Goal: Task Accomplishment & Management: Manage account settings

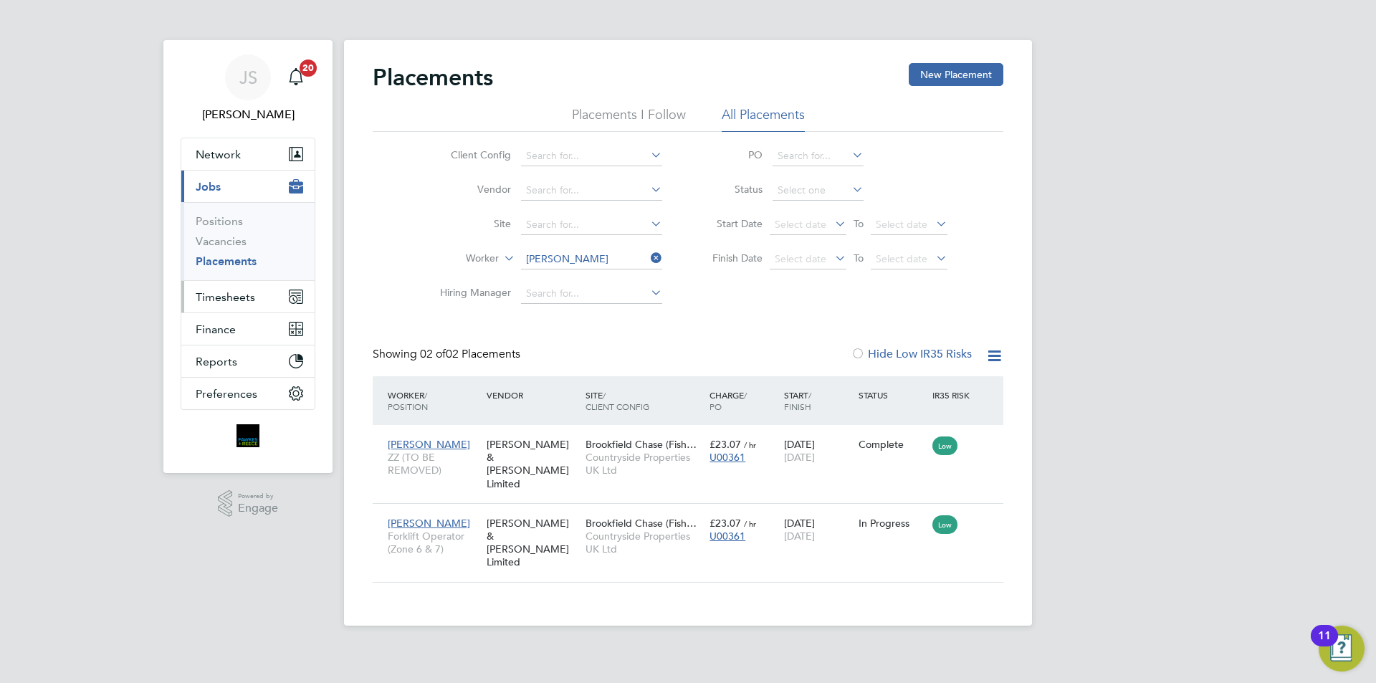
click at [227, 294] on span "Timesheets" at bounding box center [225, 297] width 59 height 14
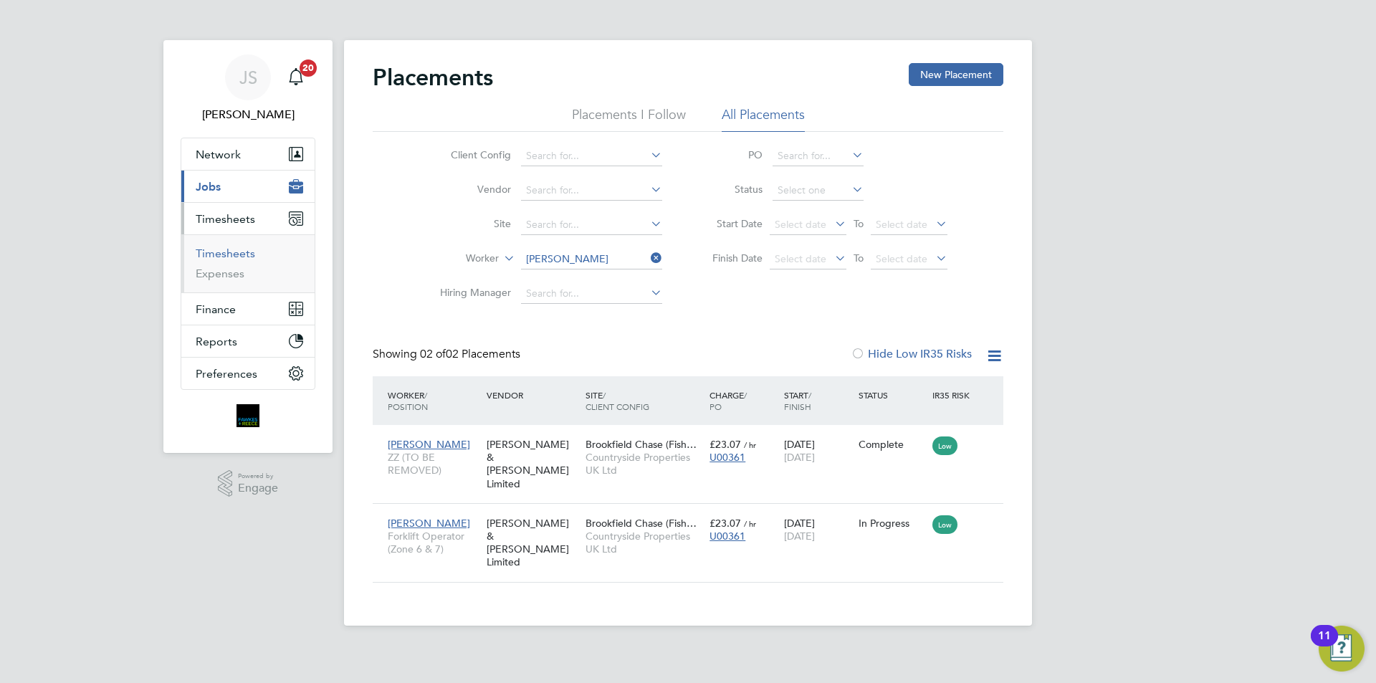
click at [245, 247] on link "Timesheets" at bounding box center [225, 253] width 59 height 14
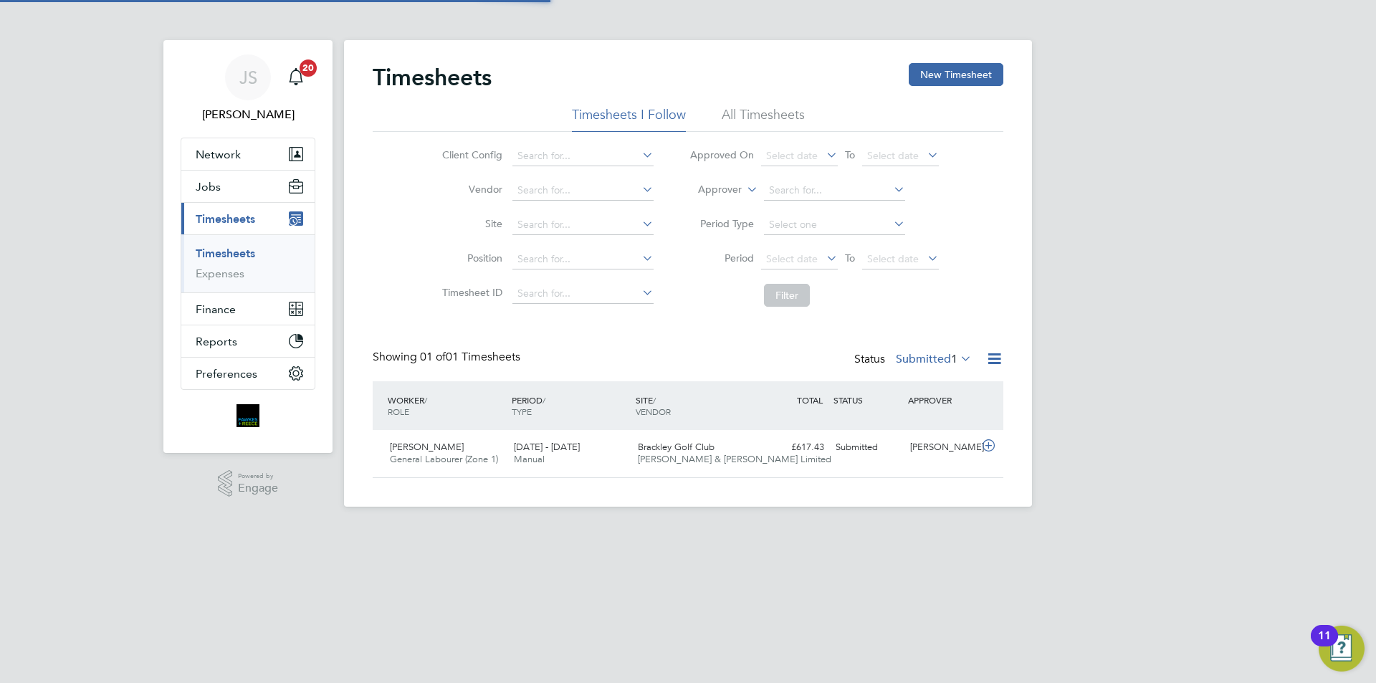
scroll to position [37, 125]
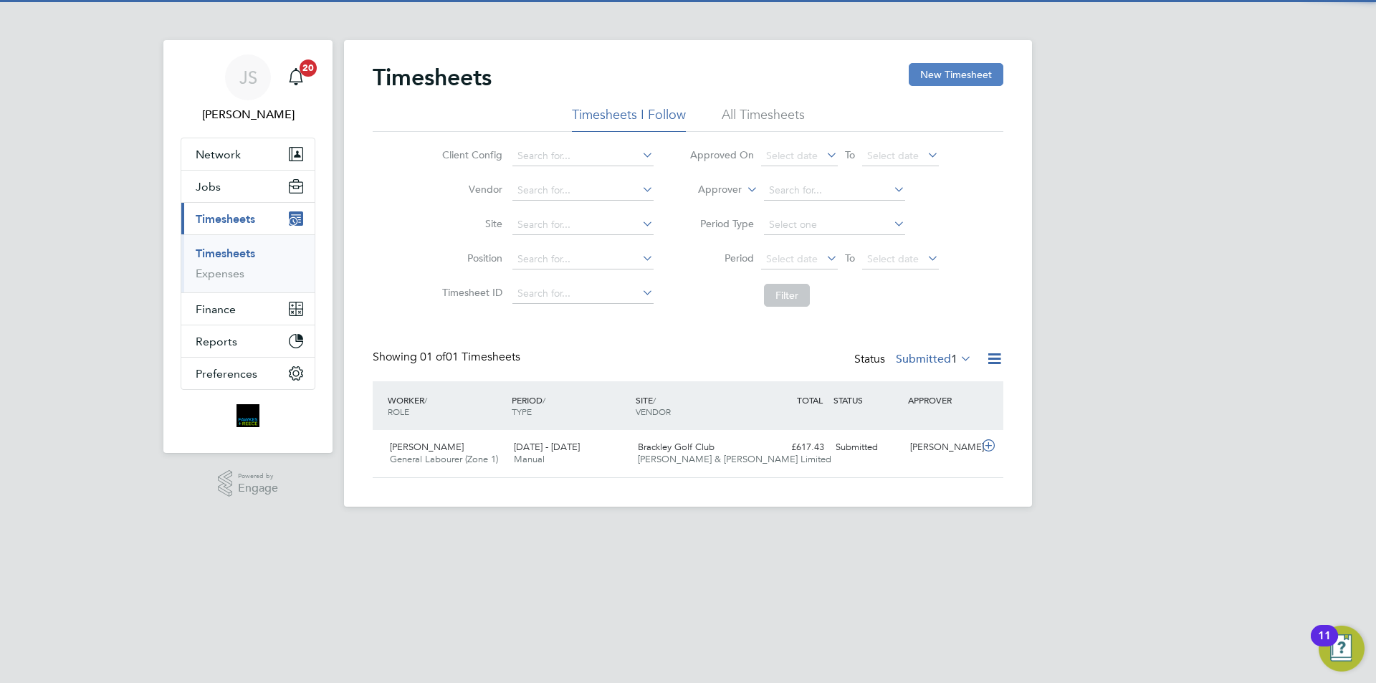
click at [957, 68] on button "New Timesheet" at bounding box center [956, 74] width 95 height 23
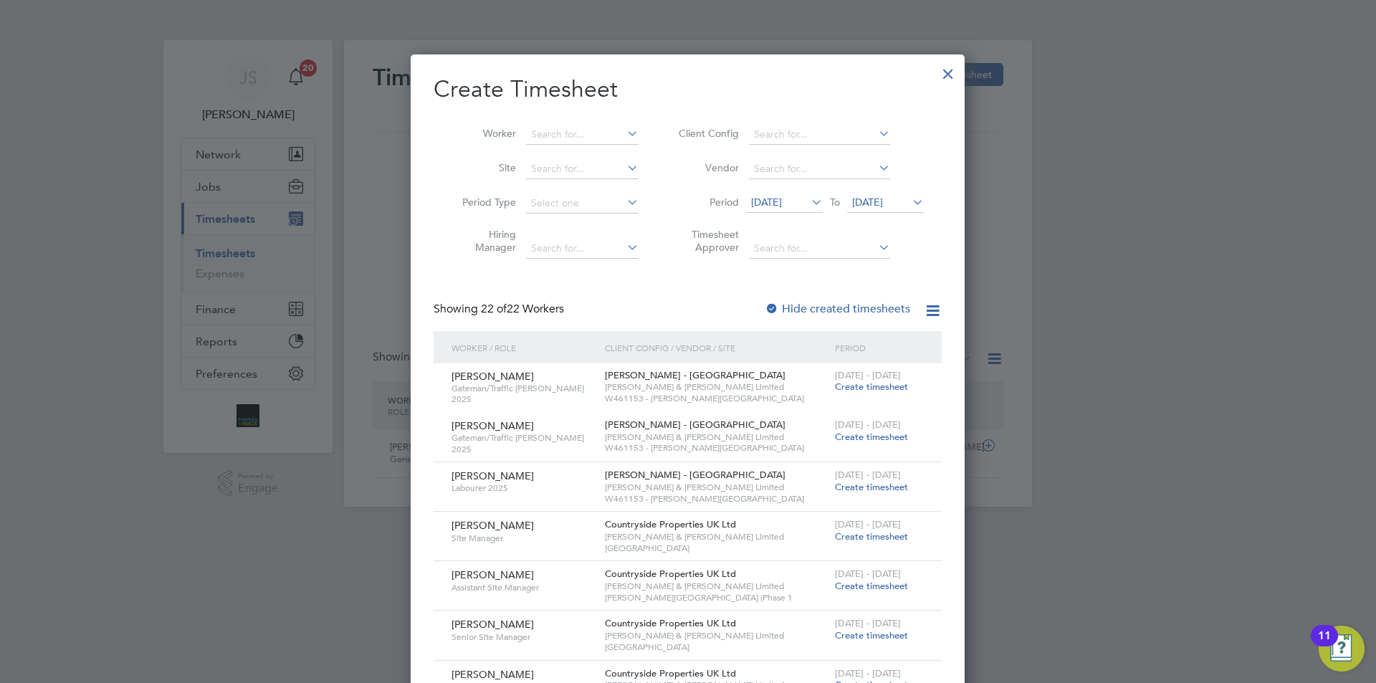
scroll to position [1865, 555]
click at [606, 140] on input at bounding box center [582, 135] width 112 height 20
click at [608, 149] on li "[PERSON_NAME] le" at bounding box center [587, 153] width 124 height 19
type input "[PERSON_NAME]"
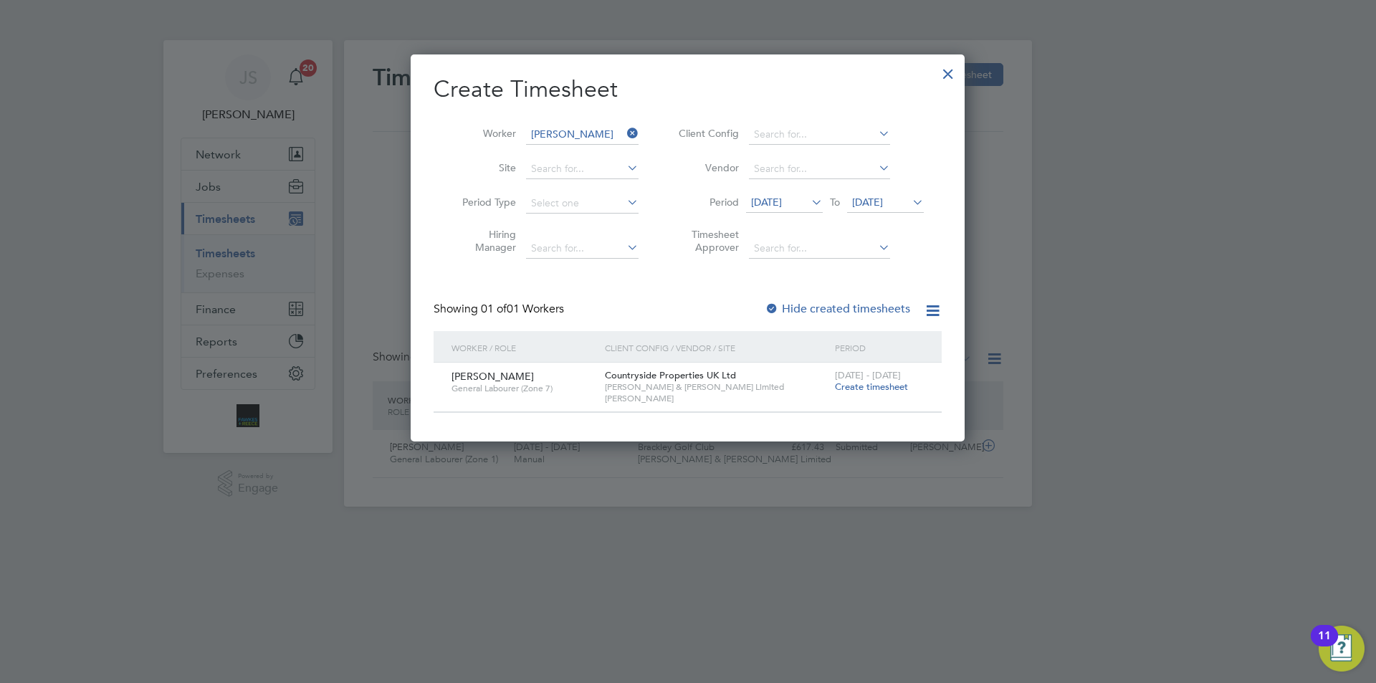
scroll to position [386, 555]
click at [888, 391] on span "Create timesheet" at bounding box center [871, 386] width 73 height 12
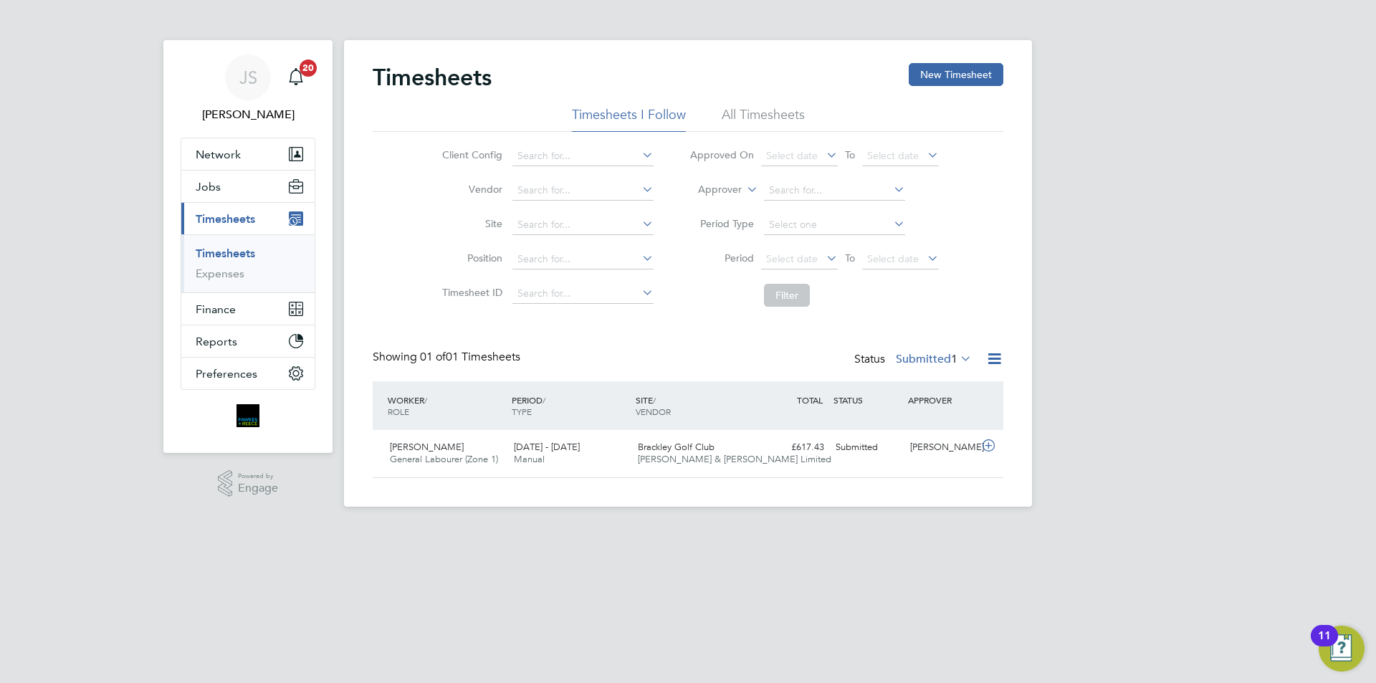
scroll to position [37, 125]
click at [964, 72] on button "New Timesheet" at bounding box center [956, 74] width 95 height 23
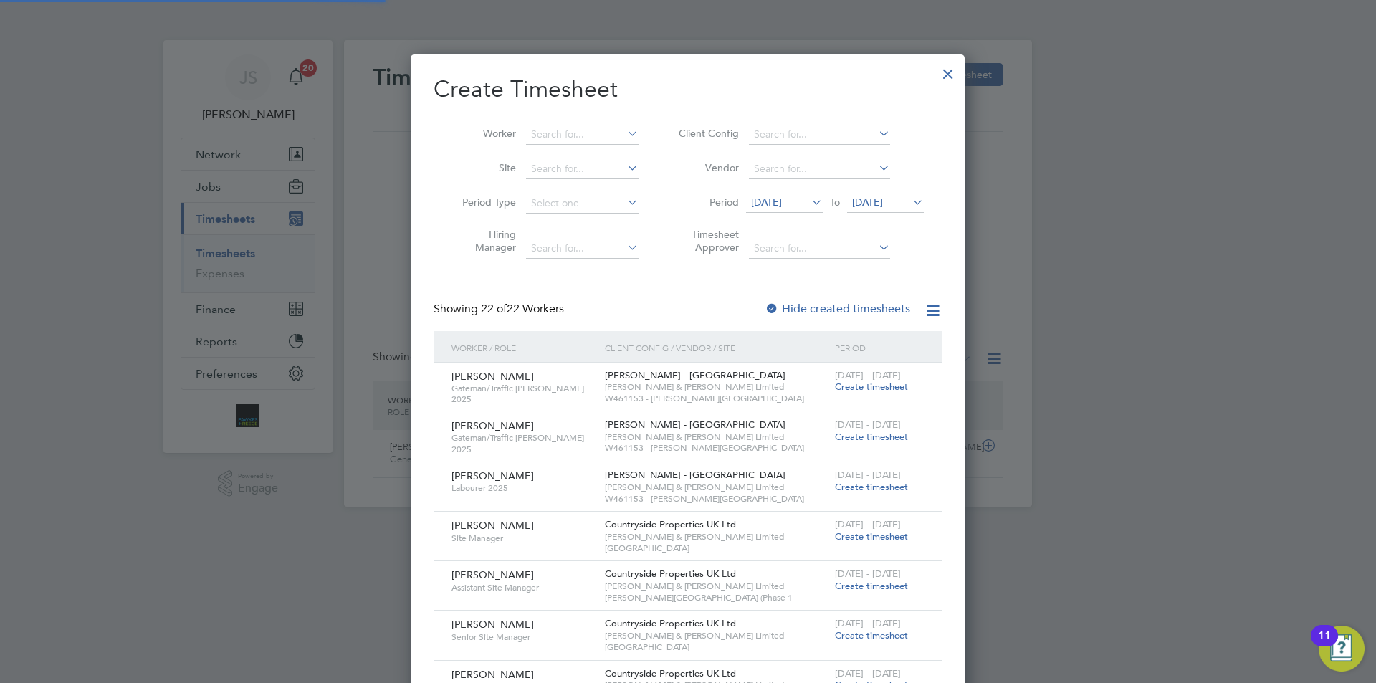
scroll to position [7, 7]
drag, startPoint x: 581, startPoint y: 132, endPoint x: 573, endPoint y: 133, distance: 7.9
click at [581, 133] on input at bounding box center [582, 135] width 112 height 20
click at [545, 150] on b "[PERSON_NAME]" at bounding box center [572, 154] width 83 height 12
type input "[PERSON_NAME]"
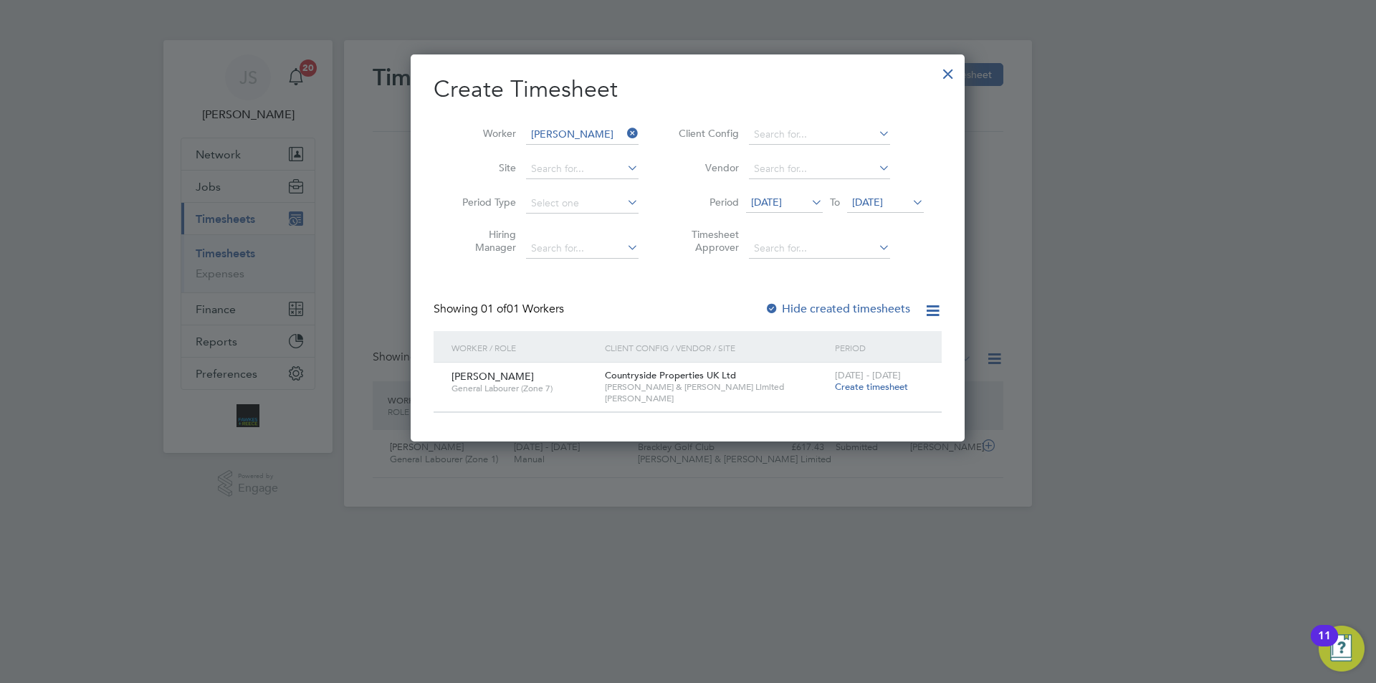
click at [866, 392] on span "Create timesheet" at bounding box center [871, 386] width 73 height 12
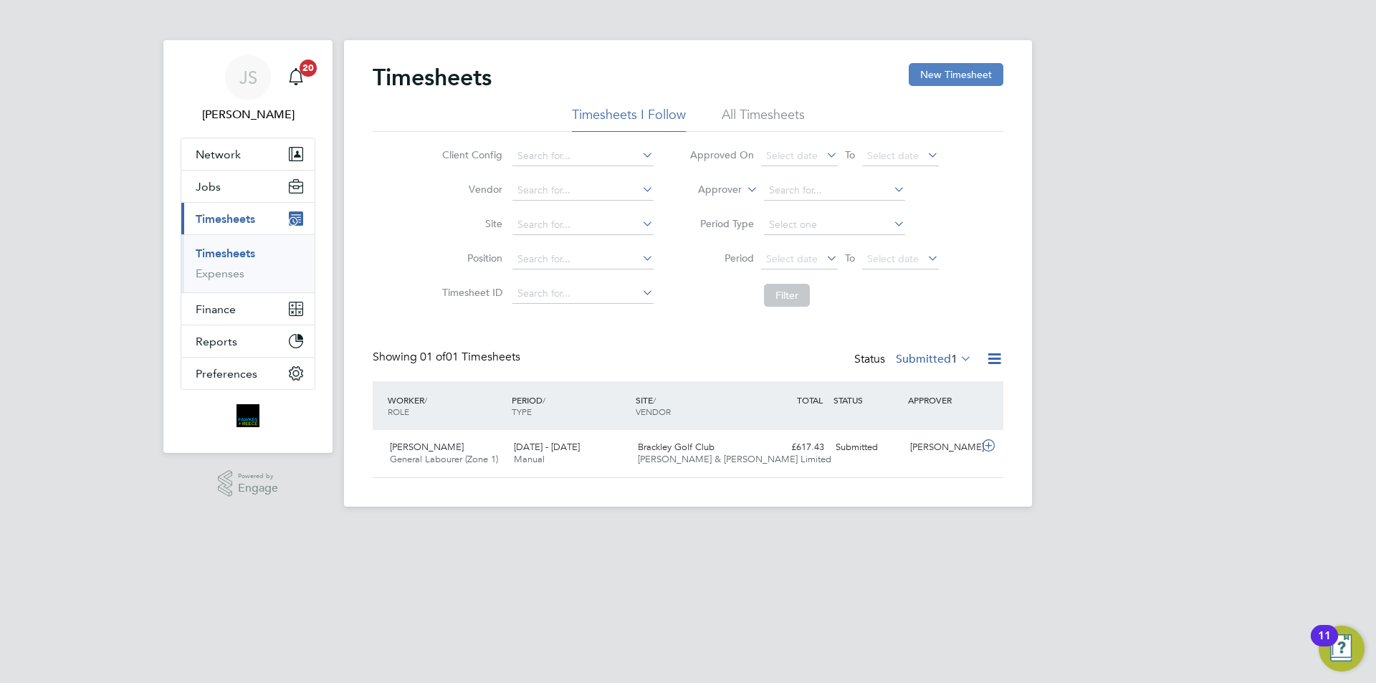
click at [966, 72] on button "New Timesheet" at bounding box center [956, 74] width 95 height 23
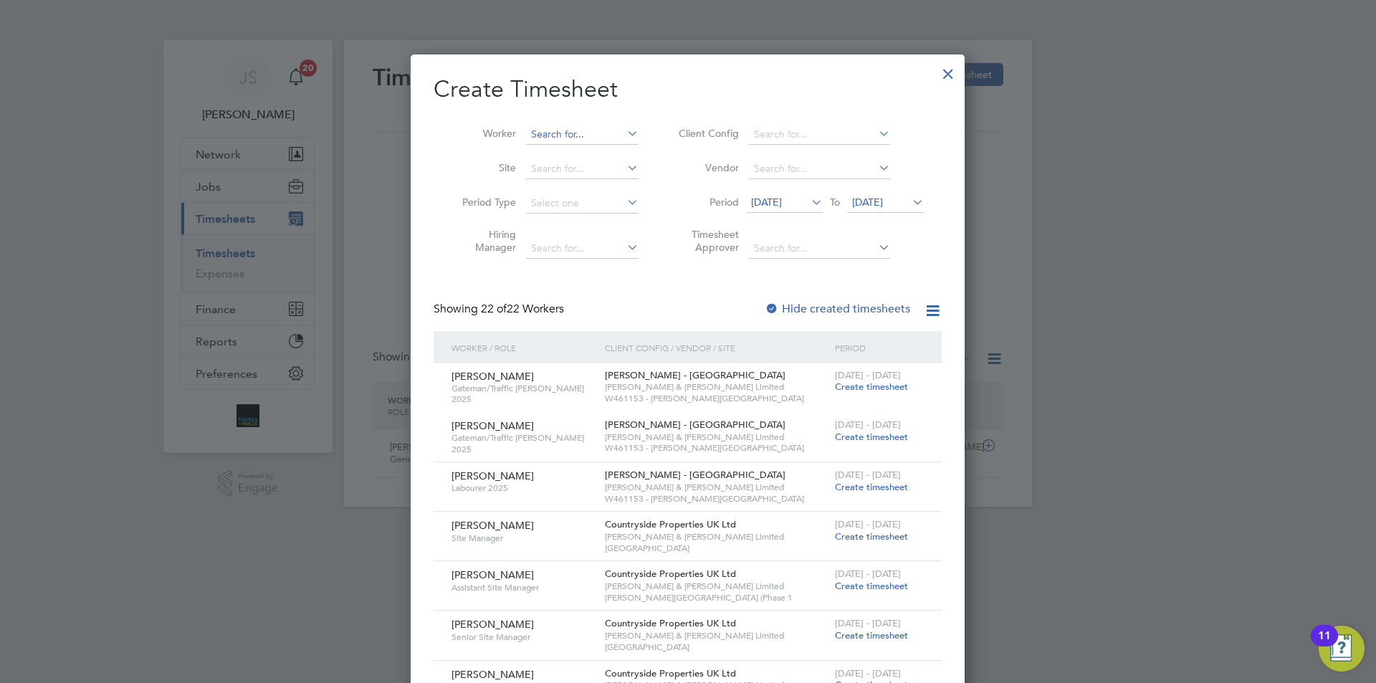
click at [598, 130] on input at bounding box center [582, 135] width 112 height 20
click at [617, 155] on b "Hoy" at bounding box center [626, 154] width 19 height 12
type input "[PERSON_NAME]"
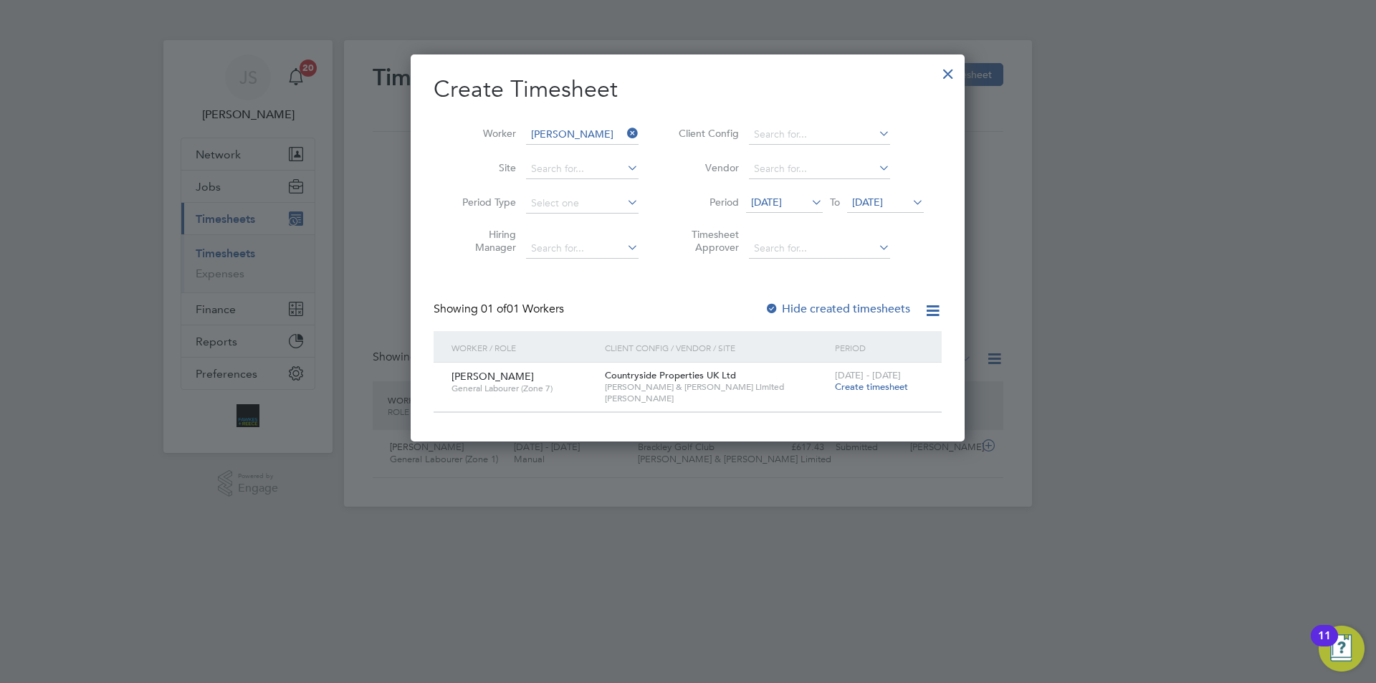
click at [869, 385] on span "Create timesheet" at bounding box center [871, 386] width 73 height 12
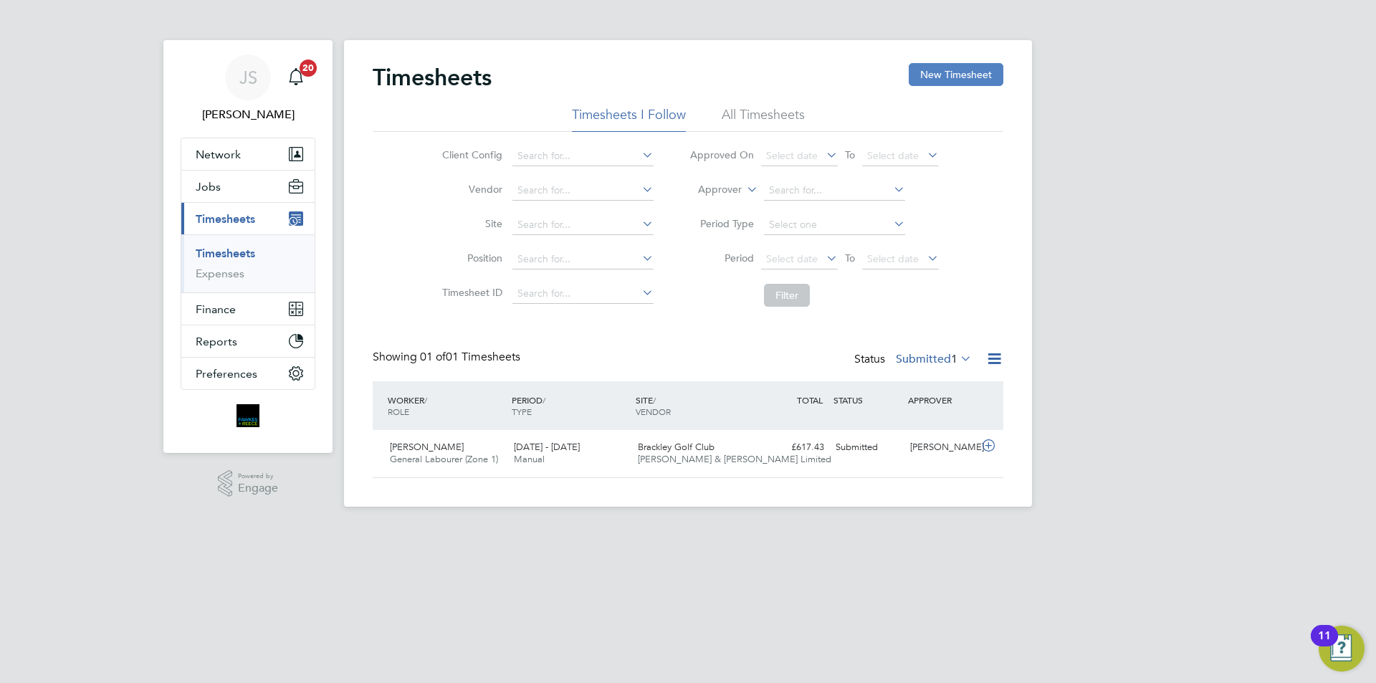
click at [934, 84] on button "New Timesheet" at bounding box center [956, 74] width 95 height 23
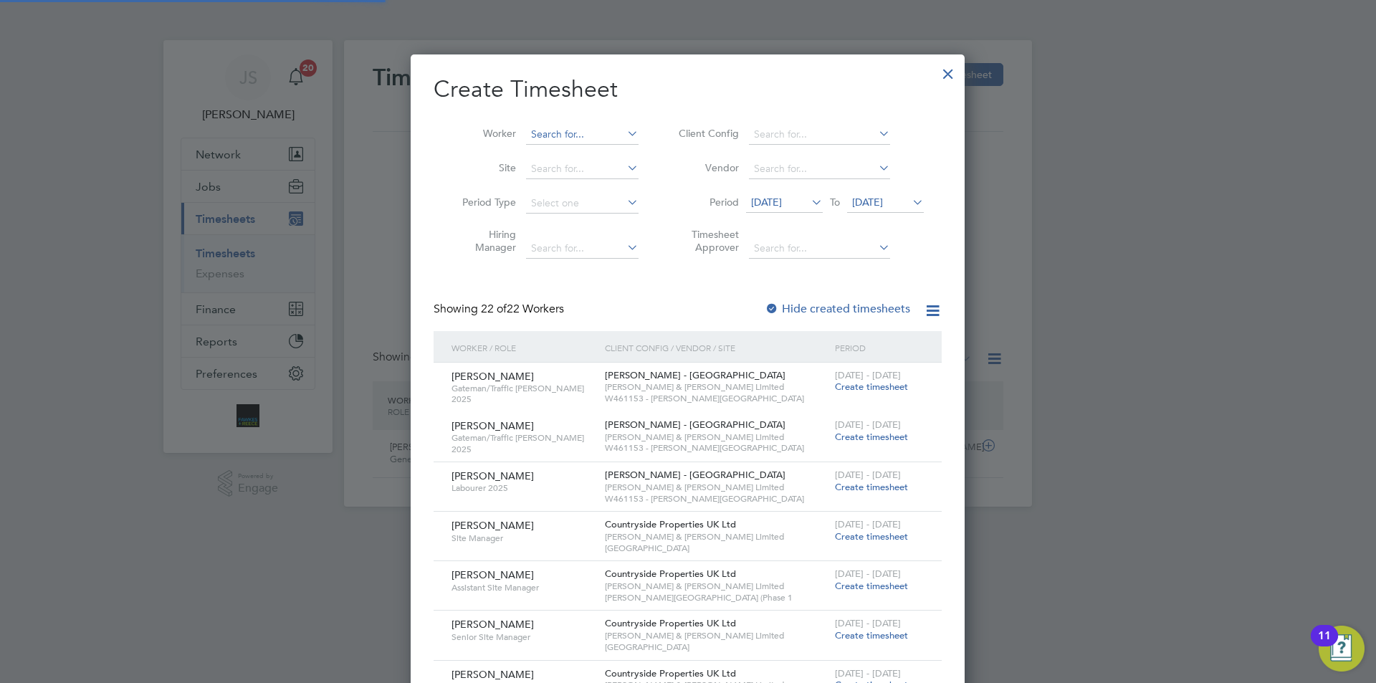
scroll to position [1865, 555]
click at [555, 136] on input at bounding box center [582, 135] width 112 height 20
click at [617, 152] on b "Hoy" at bounding box center [626, 154] width 19 height 12
type input "[PERSON_NAME]"
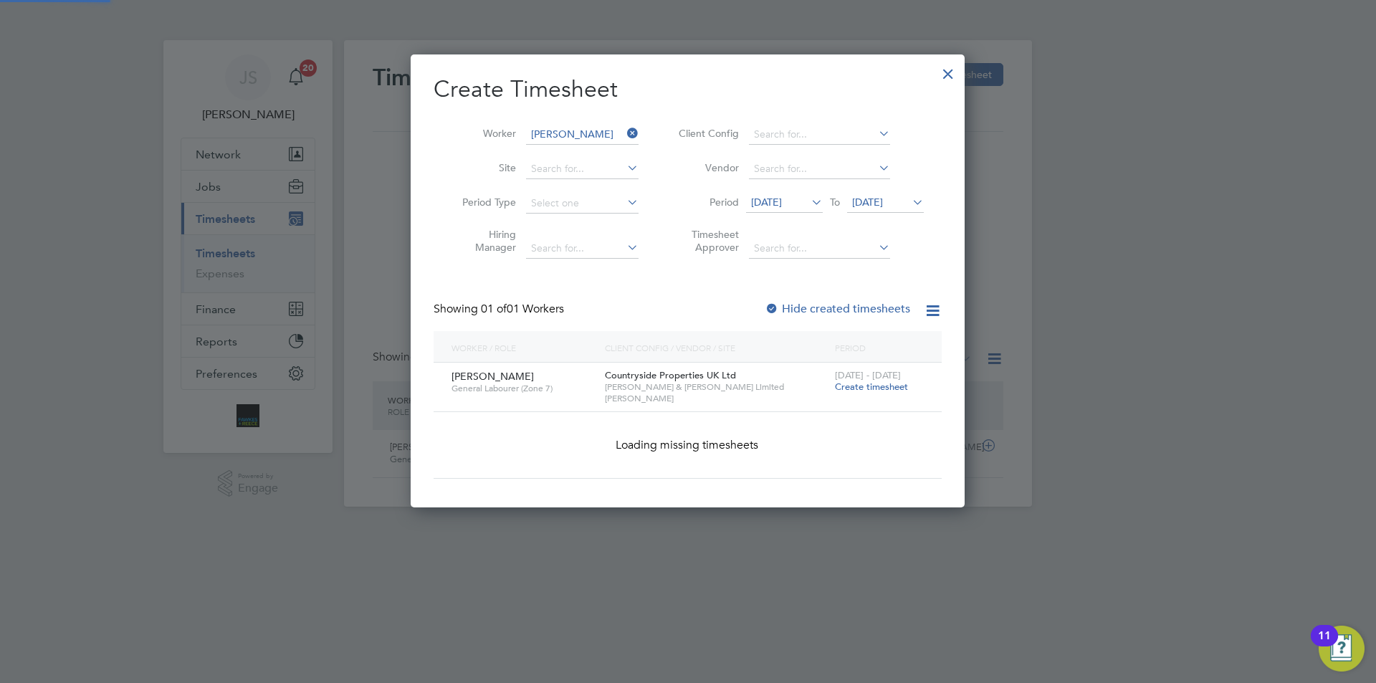
scroll to position [386, 555]
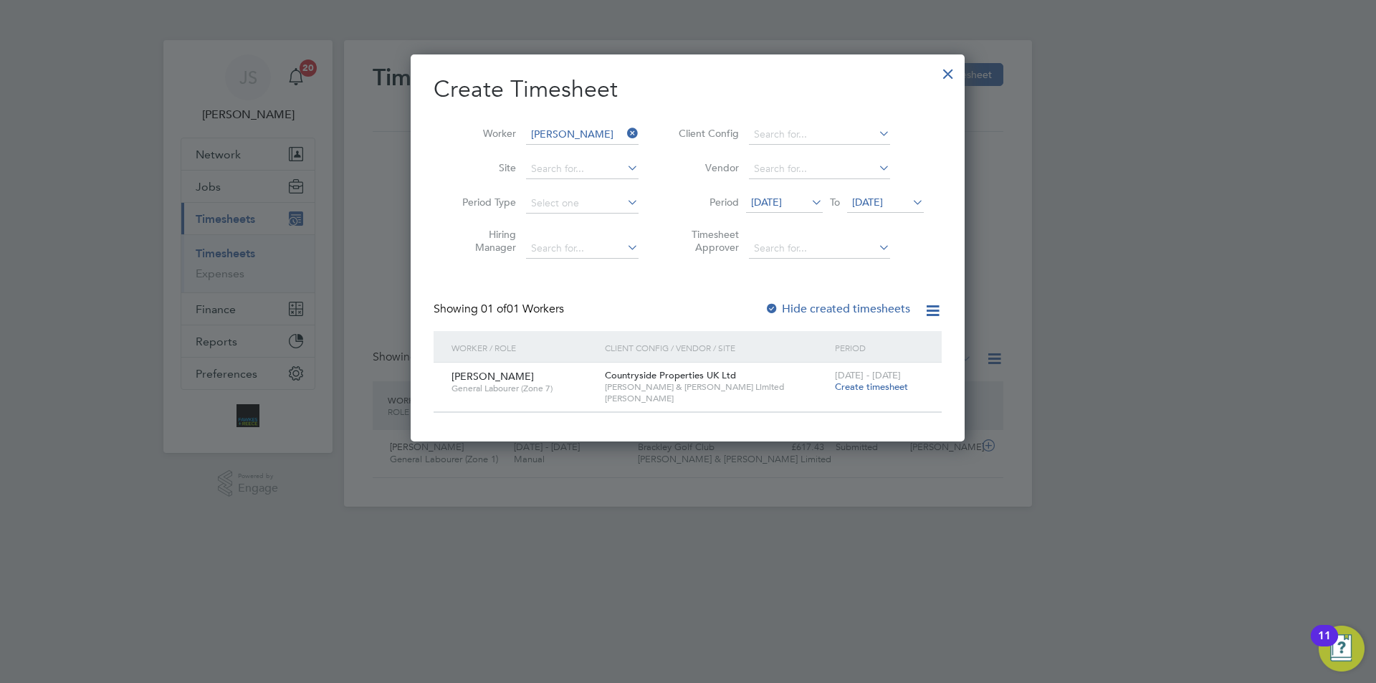
click at [876, 388] on span "Create timesheet" at bounding box center [871, 386] width 73 height 12
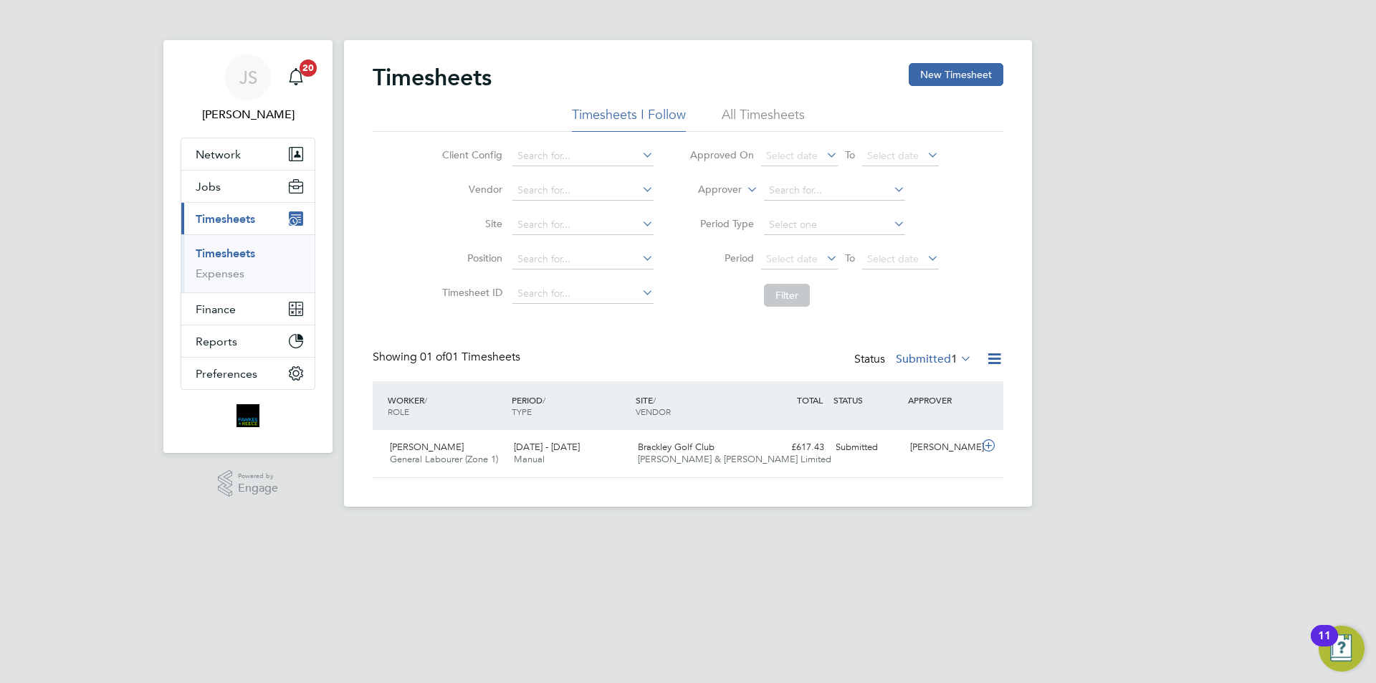
scroll to position [37, 125]
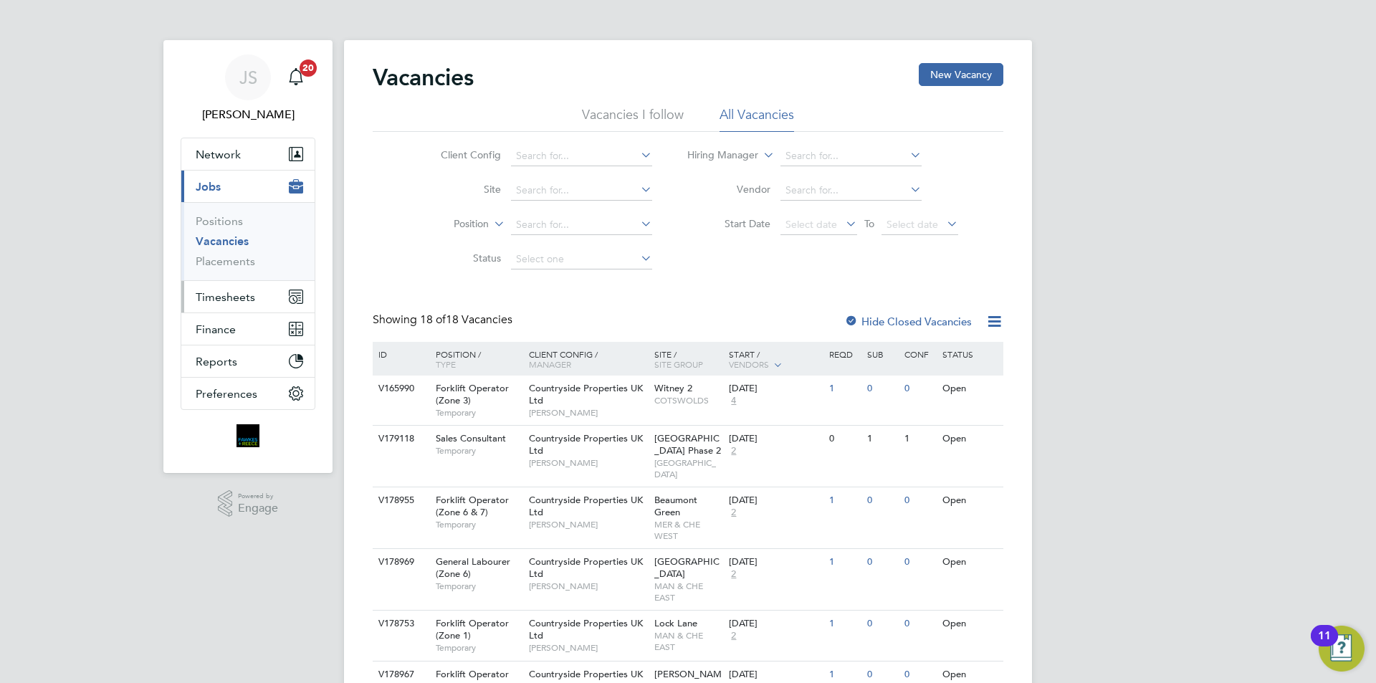
click at [224, 294] on span "Timesheets" at bounding box center [225, 297] width 59 height 14
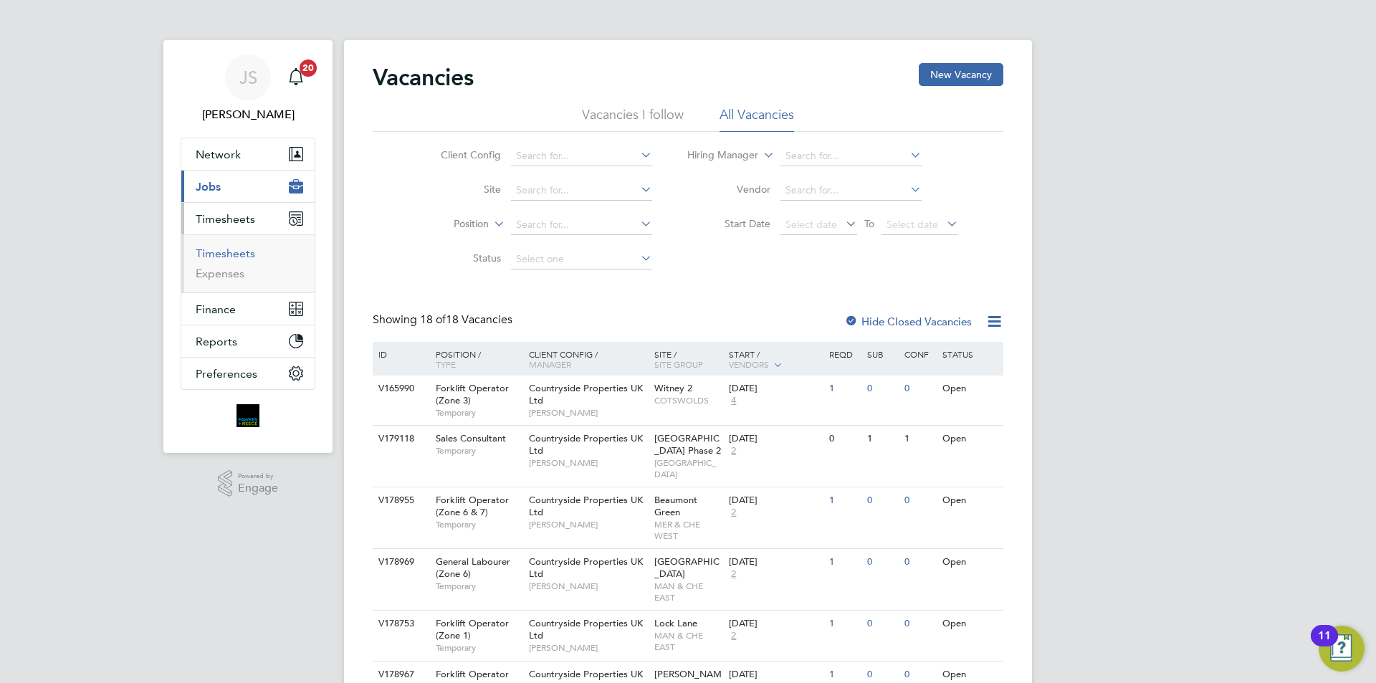
click at [241, 254] on link "Timesheets" at bounding box center [225, 253] width 59 height 14
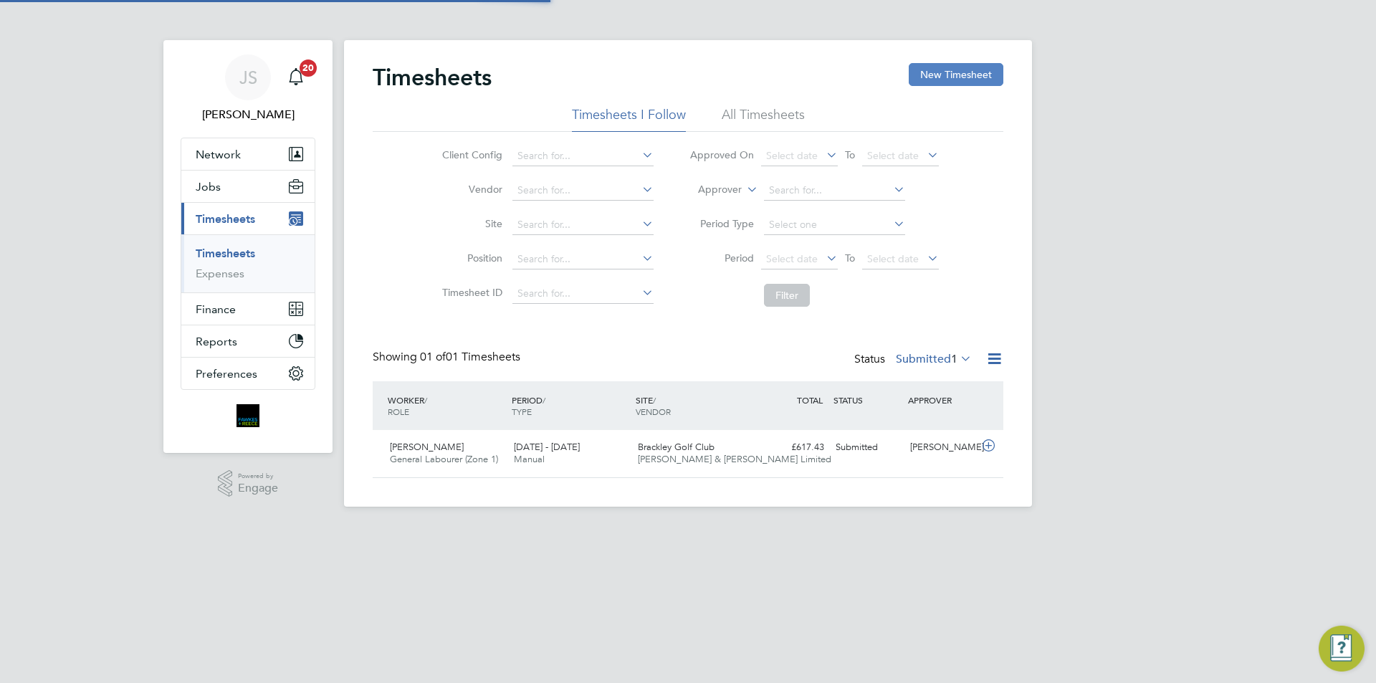
scroll to position [37, 125]
click at [985, 70] on button "New Timesheet" at bounding box center [956, 74] width 95 height 23
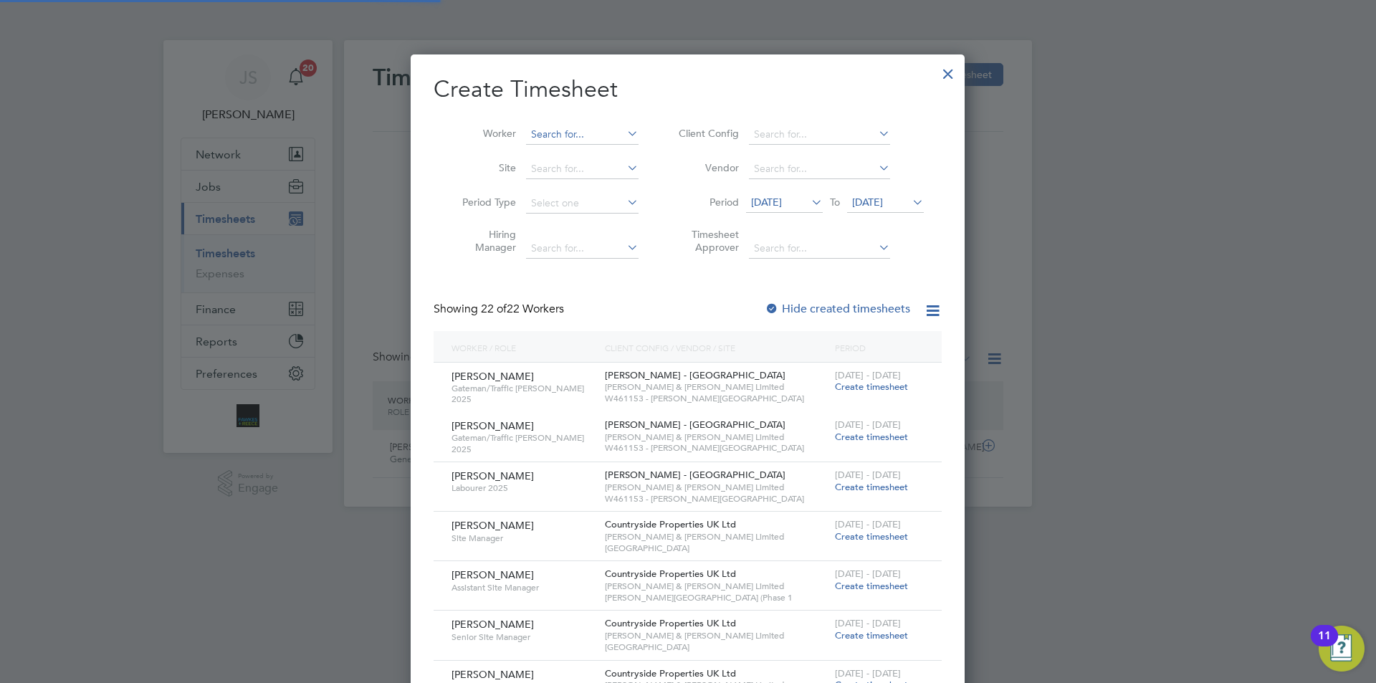
scroll to position [1865, 555]
click at [614, 132] on input at bounding box center [582, 135] width 112 height 20
click at [576, 153] on li "[PERSON_NAME] le" at bounding box center [587, 153] width 124 height 19
type input "[PERSON_NAME]"
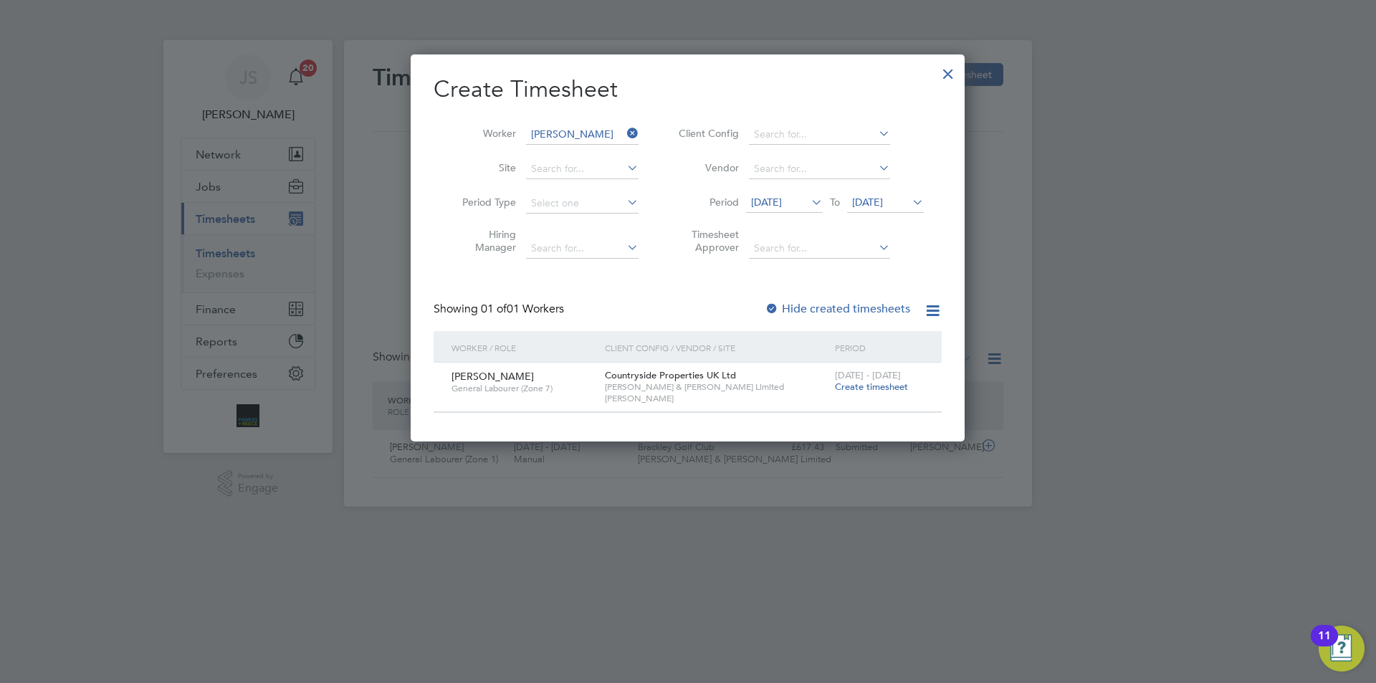
scroll to position [386, 555]
click at [878, 384] on span "Create timesheet" at bounding box center [871, 386] width 73 height 12
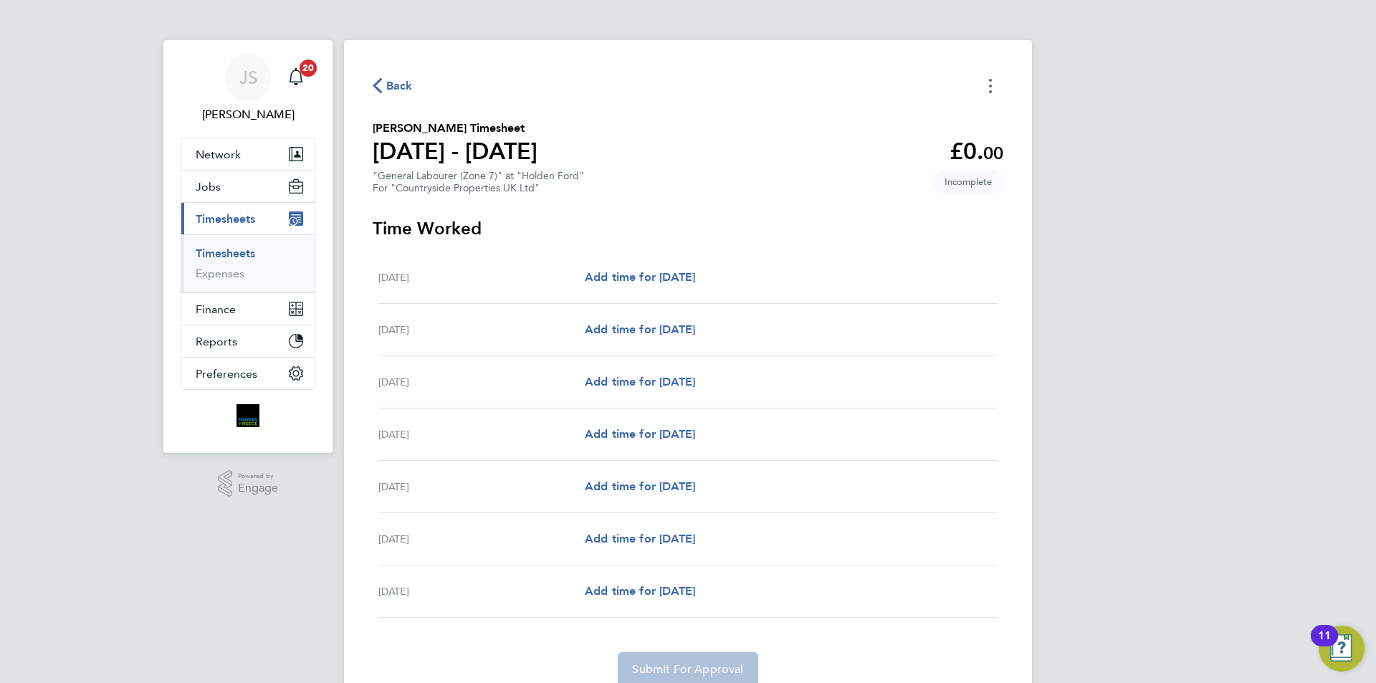
click at [994, 82] on button "Timesheets Menu" at bounding box center [990, 86] width 26 height 22
click at [885, 117] on button "Mark as absent" at bounding box center [917, 117] width 172 height 29
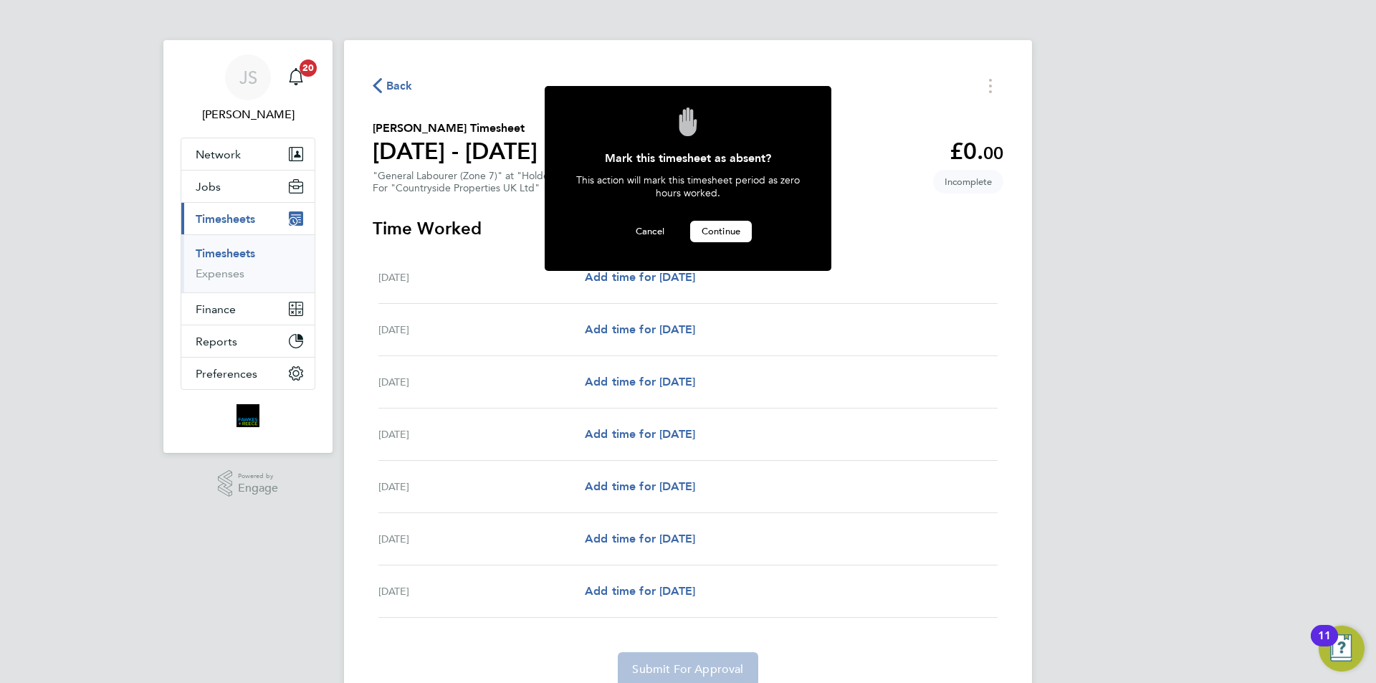
click at [715, 227] on span "Continue" at bounding box center [720, 231] width 39 height 12
